Goal: Task Accomplishment & Management: Complete application form

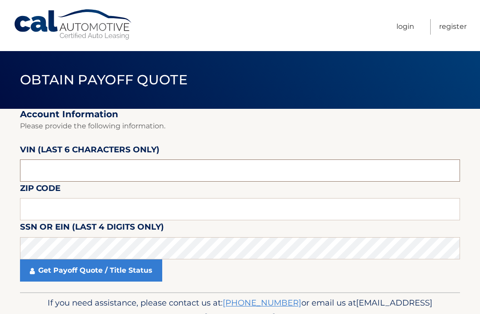
click at [54, 172] on input "text" at bounding box center [240, 170] width 440 height 22
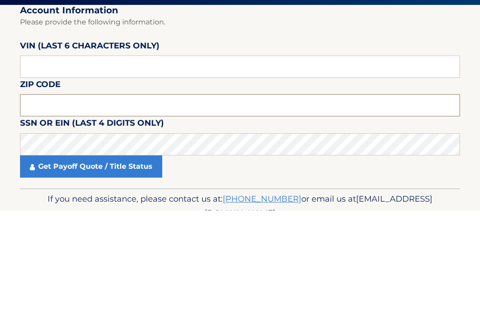
click at [40, 198] on input "text" at bounding box center [240, 209] width 440 height 22
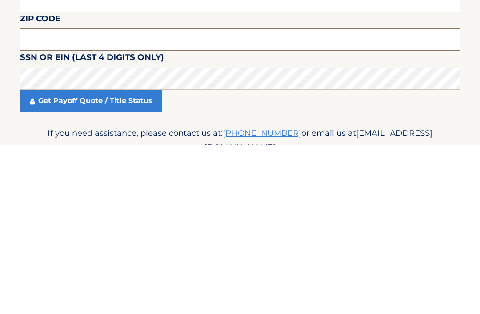
click at [31, 198] on input "text" at bounding box center [240, 209] width 440 height 22
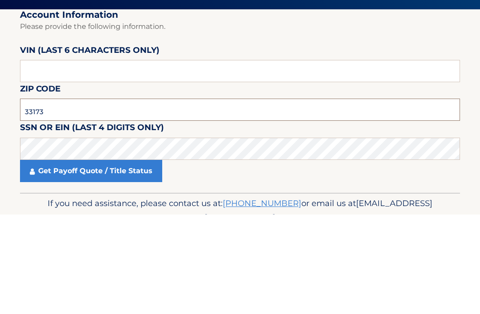
type input "33173"
click at [39, 159] on input "text" at bounding box center [240, 170] width 440 height 22
type input "274487"
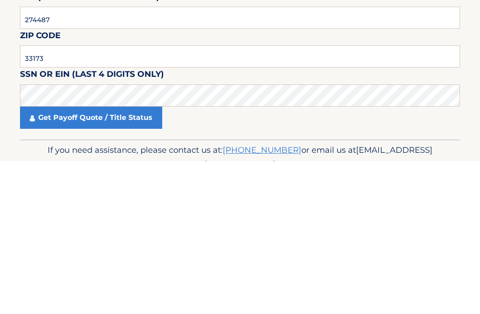
click at [33, 267] on icon at bounding box center [32, 270] width 5 height 7
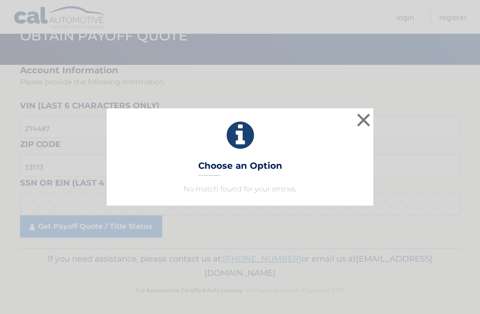
click at [420, 185] on div "× Choose an Option No match found for your entries. This is what you see on sec…" at bounding box center [240, 156] width 472 height 97
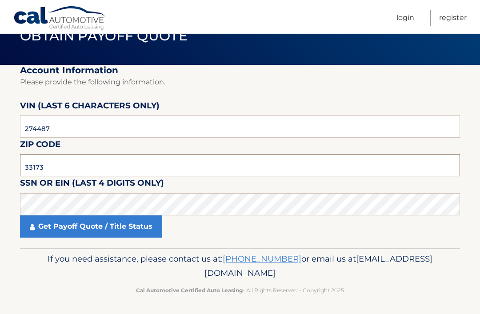
click at [70, 157] on input "33173" at bounding box center [240, 165] width 440 height 22
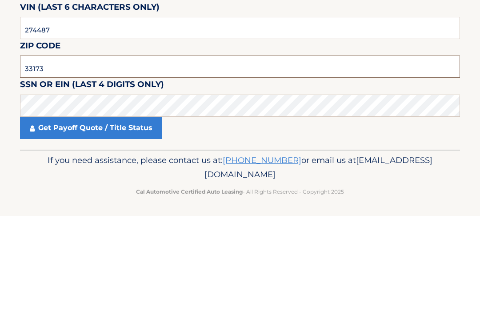
click at [62, 154] on input "33173" at bounding box center [240, 165] width 440 height 22
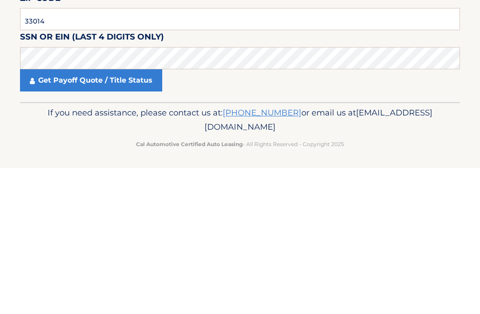
click at [53, 215] on link "Get Payoff Quote / Title Status" at bounding box center [91, 226] width 142 height 22
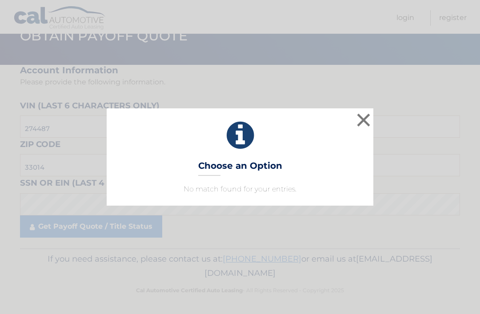
click at [355, 114] on button "×" at bounding box center [363, 120] width 18 height 18
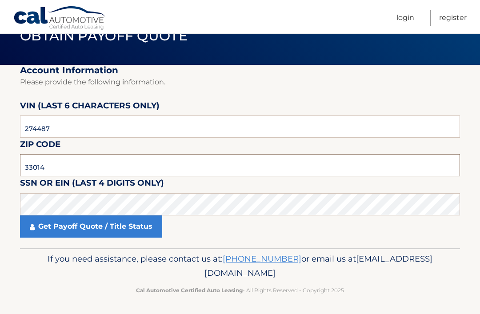
click at [53, 160] on input "33014" at bounding box center [240, 165] width 440 height 22
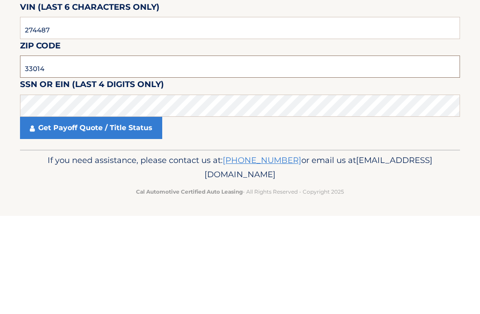
click at [59, 154] on input "33014" at bounding box center [240, 165] width 440 height 22
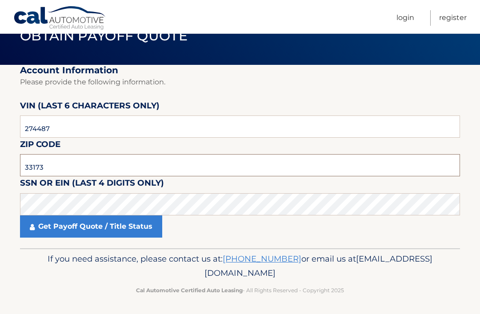
type input "33173"
click at [59, 225] on link "Get Payoff Quote / Title Status" at bounding box center [91, 226] width 142 height 22
click at [43, 227] on link "Get Payoff Quote / Title Status" at bounding box center [91, 226] width 142 height 22
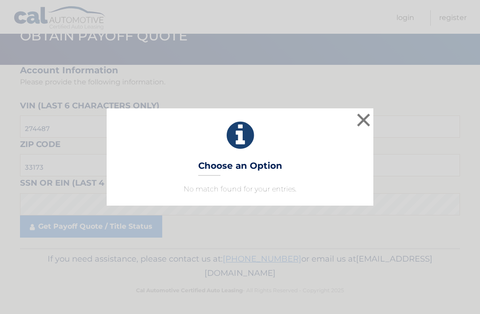
click at [357, 114] on button "×" at bounding box center [363, 120] width 18 height 18
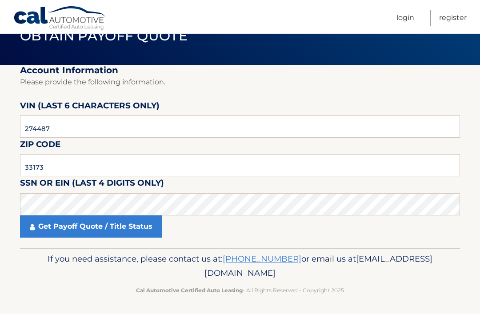
click at [56, 229] on link "Get Payoff Quote / Title Status" at bounding box center [91, 226] width 142 height 22
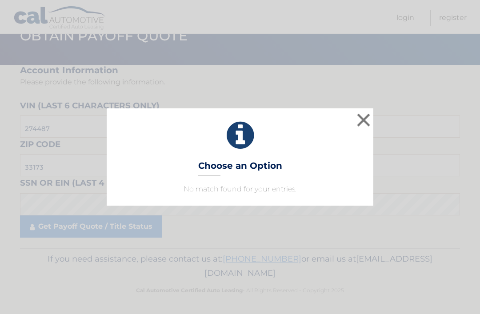
click at [363, 120] on button "×" at bounding box center [363, 120] width 18 height 18
